Goal: Task Accomplishment & Management: Complete application form

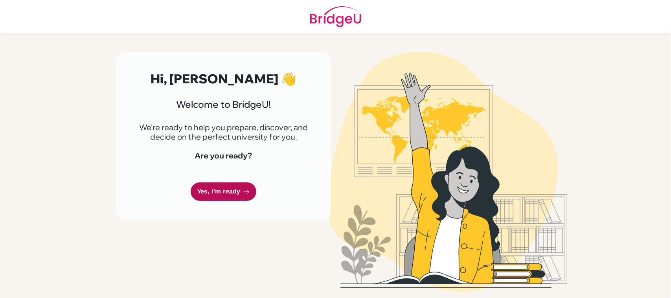
click at [221, 195] on link "Yes, I'm ready" at bounding box center [224, 191] width 66 height 18
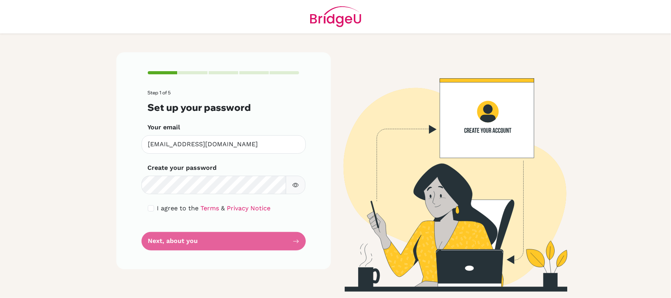
click at [298, 183] on icon "button" at bounding box center [295, 185] width 6 height 6
click at [151, 208] on input "checkbox" at bounding box center [151, 208] width 6 height 6
checkbox input "true"
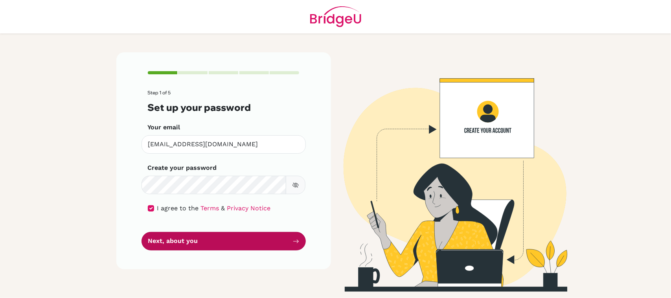
click at [193, 244] on button "Next, about you" at bounding box center [224, 241] width 164 height 18
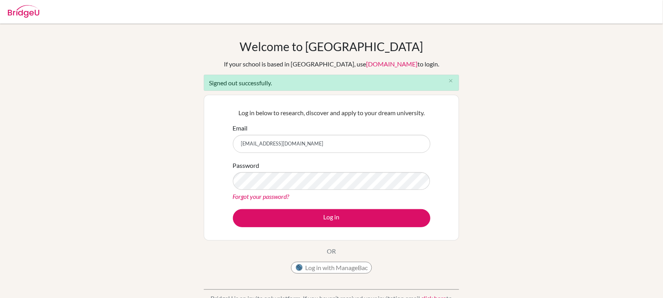
click at [309, 141] on input "[EMAIL_ADDRESS][DOMAIN_NAME]" at bounding box center [332, 144] width 198 height 18
type input "[EMAIL_ADDRESS][DOMAIN_NAME]"
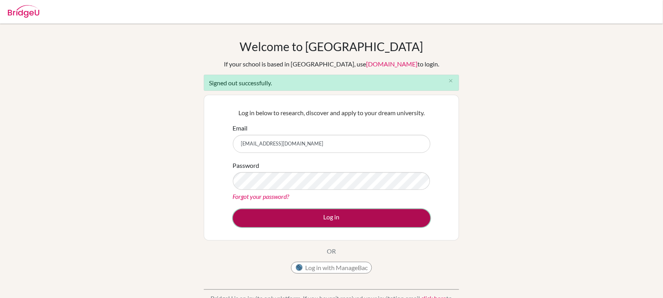
click at [309, 221] on button "Log in" at bounding box center [332, 218] width 198 height 18
